Goal: Transaction & Acquisition: Purchase product/service

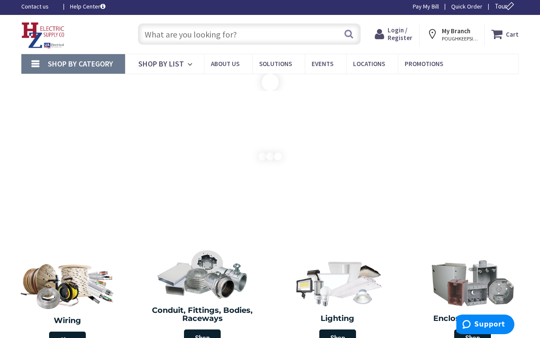
scroll to position [3, 0]
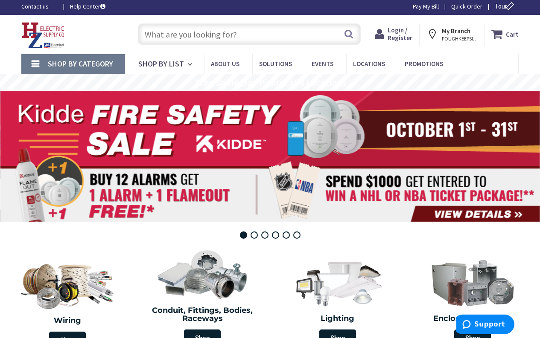
click at [249, 34] on input "text" at bounding box center [249, 33] width 223 height 21
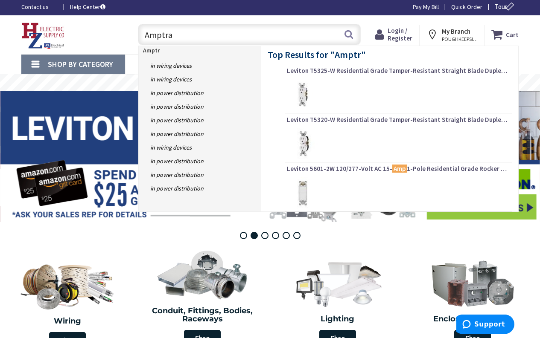
type input "Amptrap"
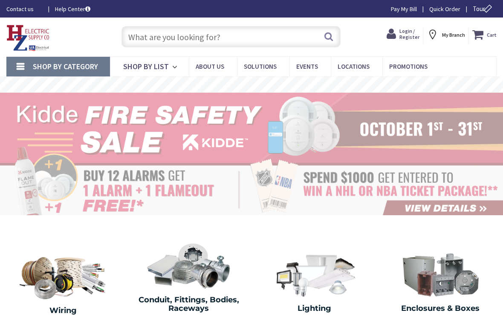
drag, startPoint x: 180, startPoint y: 37, endPoint x: 180, endPoint y: 41, distance: 4.7
click at [180, 37] on input "text" at bounding box center [232, 36] width 220 height 21
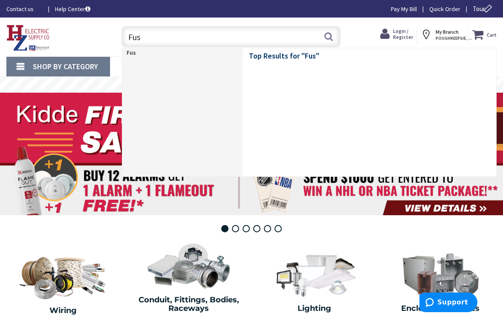
type input "Fuse"
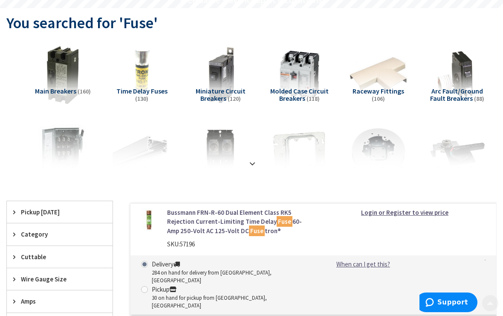
scroll to position [84, 0]
click at [34, 233] on span "Category" at bounding box center [56, 234] width 70 height 9
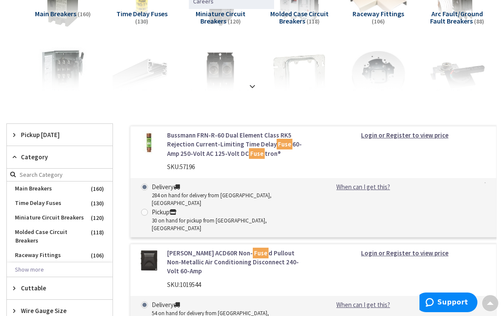
scroll to position [0, 0]
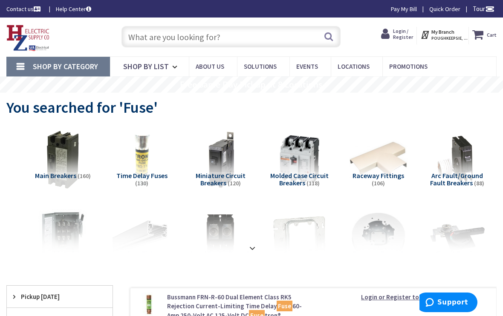
click at [155, 35] on input "text" at bounding box center [232, 36] width 220 height 21
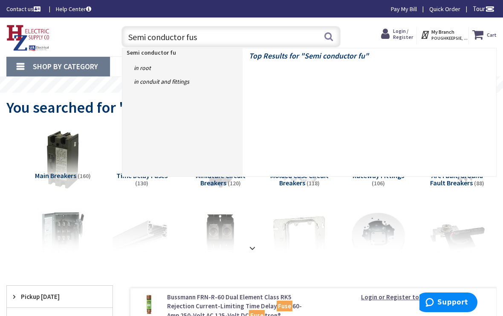
type input "Semi conductor fuse"
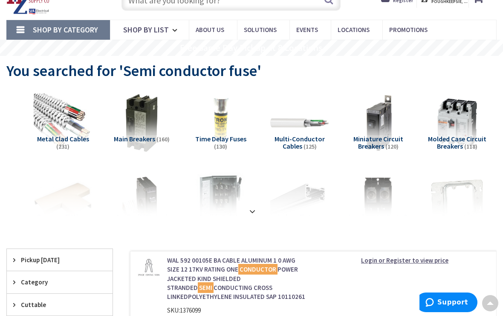
scroll to position [9, 0]
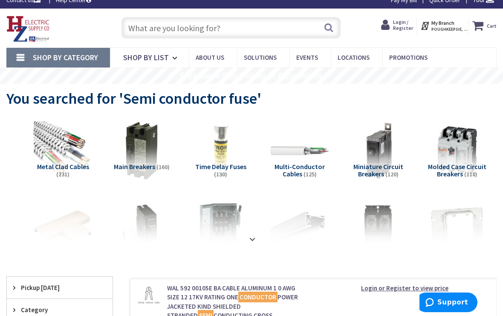
click at [445, 25] on strong "My Branch" at bounding box center [443, 23] width 23 height 6
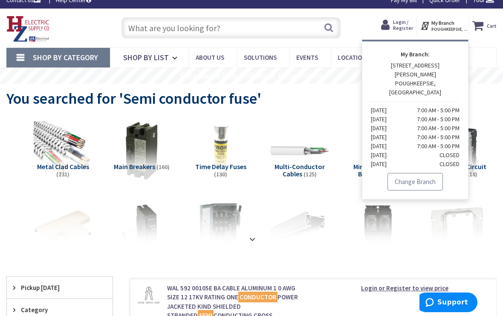
click at [413, 173] on link "Change Branch" at bounding box center [415, 182] width 55 height 18
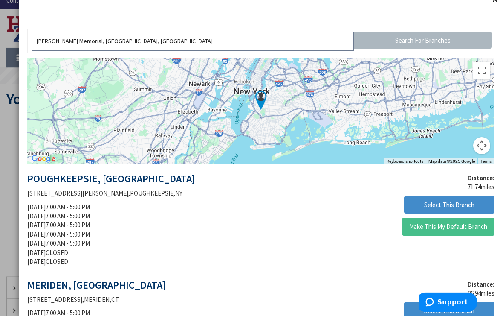
scroll to position [99, 0]
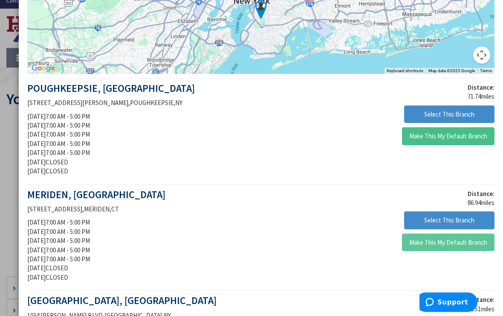
click at [439, 248] on button "Make This My Default Branch" at bounding box center [448, 243] width 93 height 18
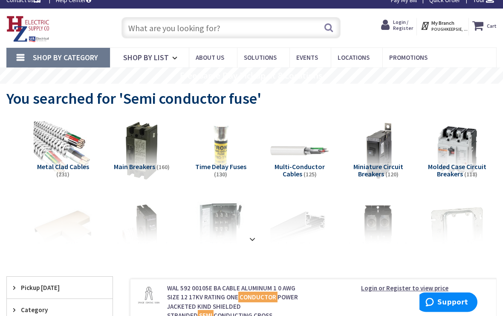
scroll to position [9, 0]
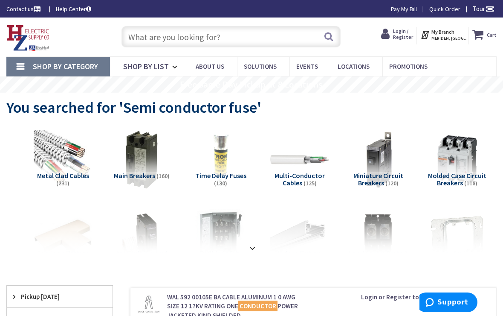
click at [244, 35] on input "text" at bounding box center [232, 36] width 220 height 21
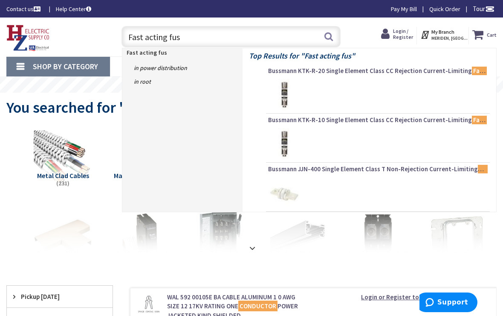
type input "Fast acting fuse"
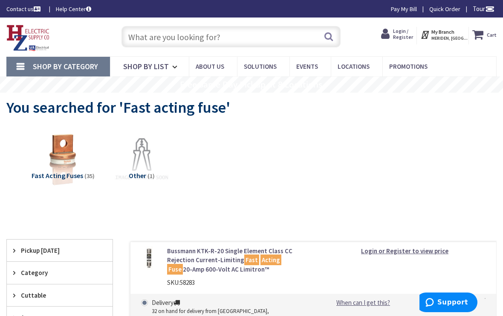
click at [85, 173] on span "(35)" at bounding box center [89, 176] width 10 height 8
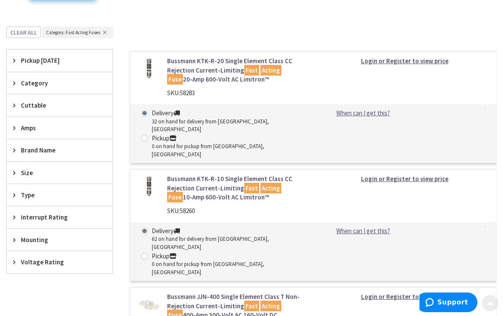
scroll to position [222, 0]
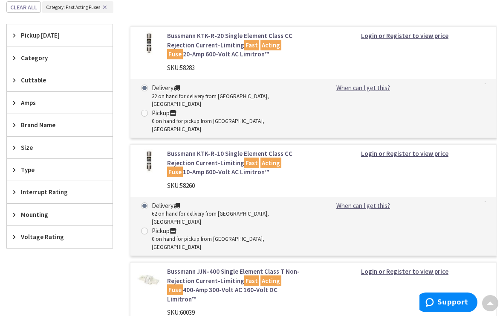
click at [41, 123] on span "Brand Name" at bounding box center [56, 124] width 70 height 9
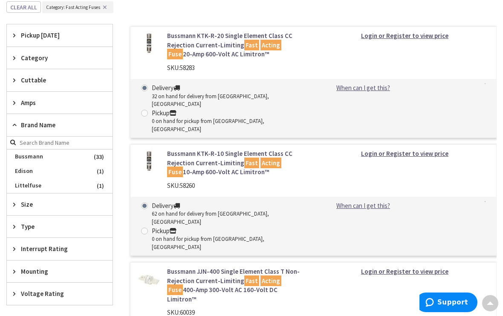
click at [39, 122] on span "Brand Name" at bounding box center [56, 124] width 70 height 9
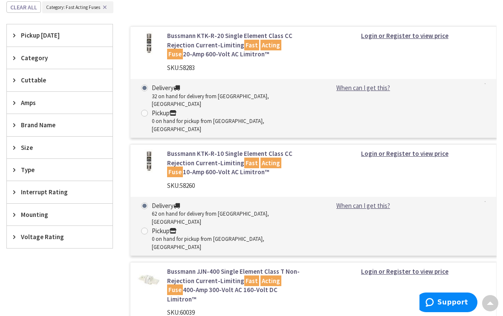
click at [29, 60] on span "Category" at bounding box center [56, 57] width 70 height 9
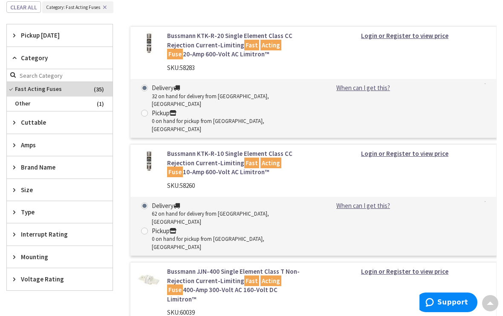
click at [22, 188] on span "Size" at bounding box center [56, 189] width 70 height 9
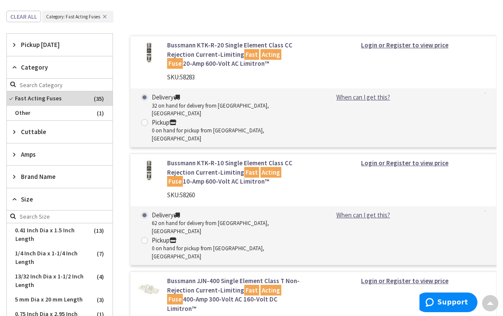
scroll to position [212, 0]
click at [19, 198] on icon at bounding box center [16, 199] width 6 height 6
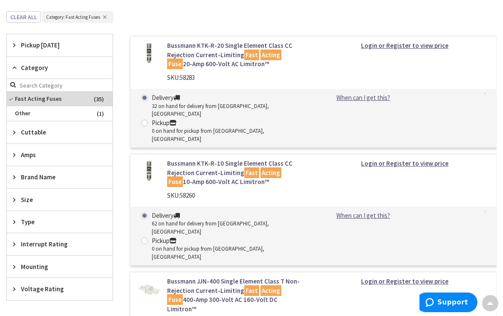
click at [19, 219] on icon at bounding box center [16, 221] width 6 height 6
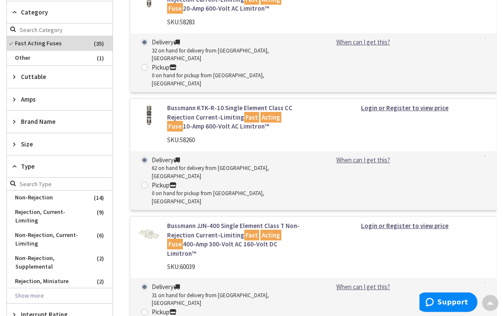
scroll to position [268, 0]
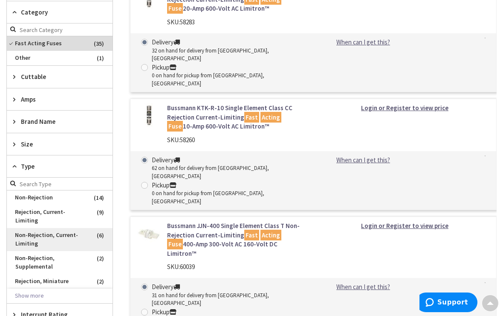
drag, startPoint x: 22, startPoint y: 184, endPoint x: 49, endPoint y: 232, distance: 55.2
click at [22, 184] on input "search" at bounding box center [60, 183] width 106 height 13
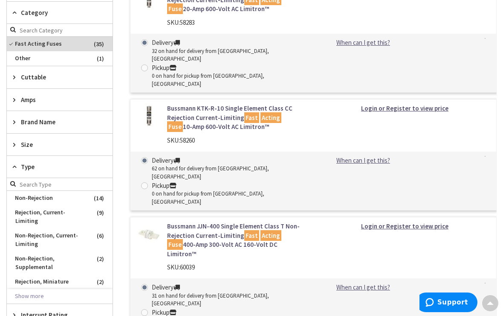
click at [14, 182] on form at bounding box center [60, 184] width 106 height 13
click at [83, 186] on input "search" at bounding box center [60, 183] width 106 height 13
click at [71, 289] on button "Show more" at bounding box center [60, 296] width 106 height 15
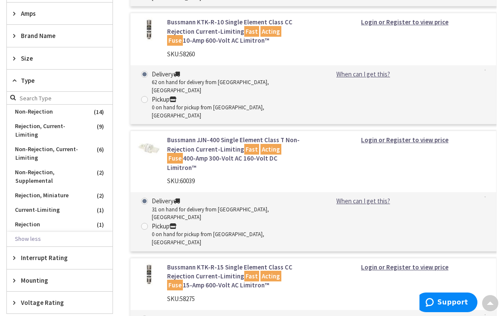
scroll to position [370, 0]
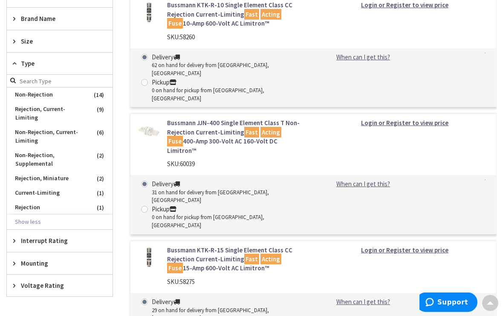
click at [15, 260] on icon at bounding box center [16, 263] width 6 height 6
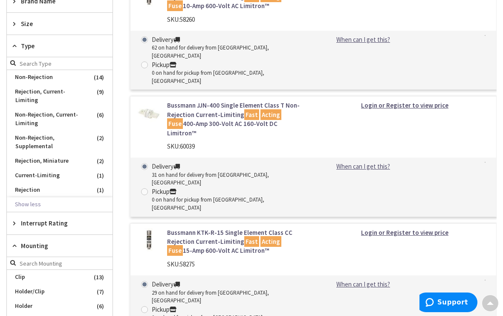
scroll to position [393, 0]
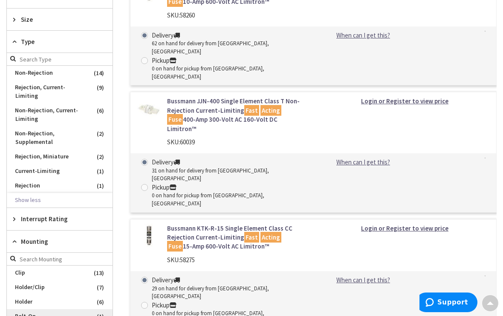
click at [49, 309] on span "Bolt-On" at bounding box center [60, 316] width 106 height 15
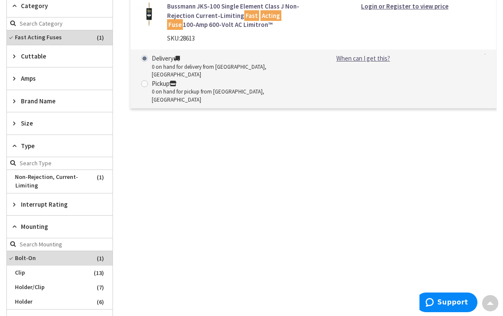
scroll to position [178, 0]
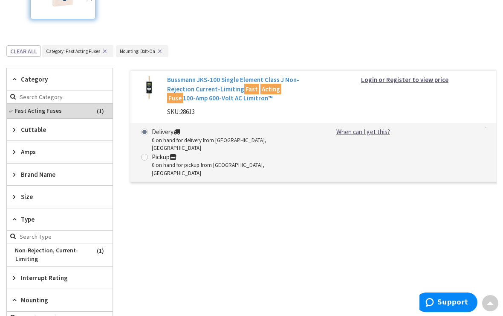
click at [206, 95] on link "Bussmann JKS-100 Single Element Class J Non-Rejection Current-Limiting Fast Act…" at bounding box center [237, 88] width 140 height 27
